Goal: Find specific page/section: Find specific page/section

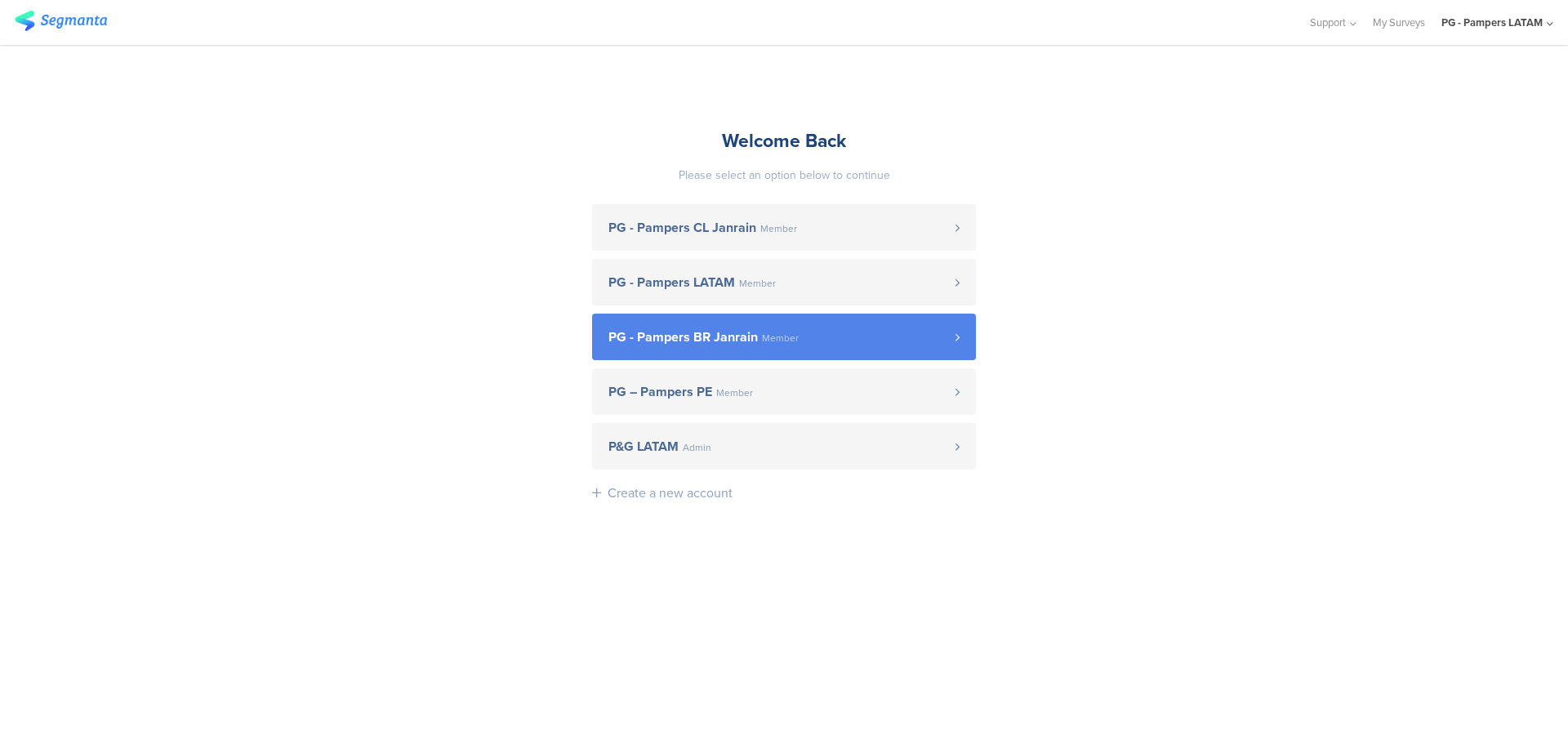
click at [718, 341] on span "PG - Pampers BR Janrain" at bounding box center [683, 337] width 150 height 13
